Goal: Subscribe to service/newsletter

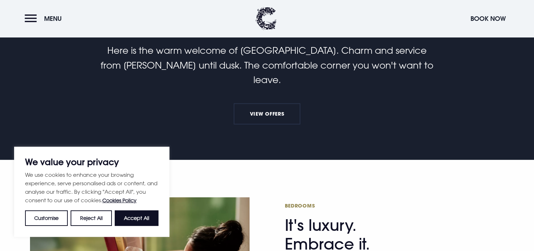
scroll to position [247, 0]
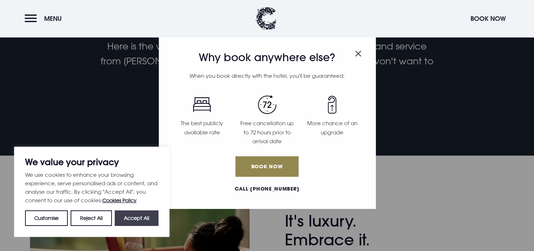
click at [131, 221] on button "Accept All" at bounding box center [137, 218] width 44 height 16
checkbox input "true"
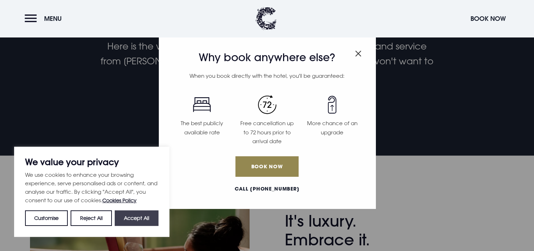
checkbox input "true"
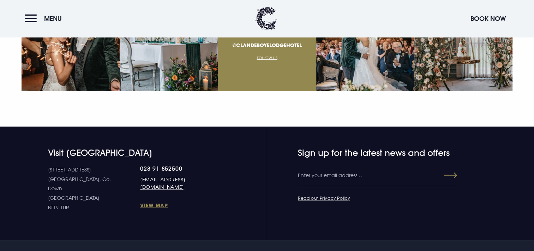
scroll to position [2540, 0]
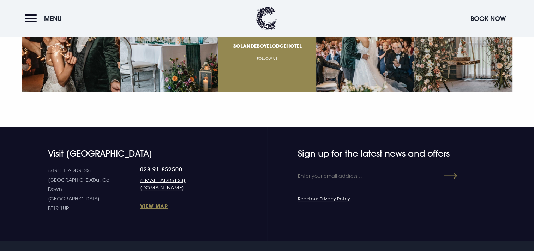
click at [350, 166] on input "Email" at bounding box center [378, 176] width 161 height 21
type input "[EMAIL_ADDRESS][DOMAIN_NAME]"
click at [447, 169] on button "Submit" at bounding box center [444, 175] width 25 height 13
